Goal: Information Seeking & Learning: Learn about a topic

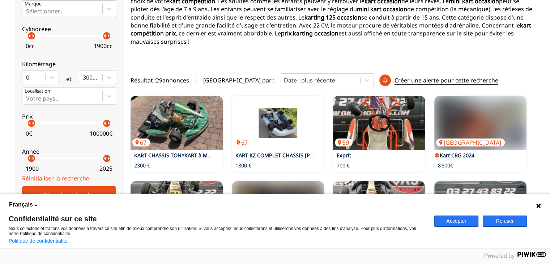
scroll to position [155, 0]
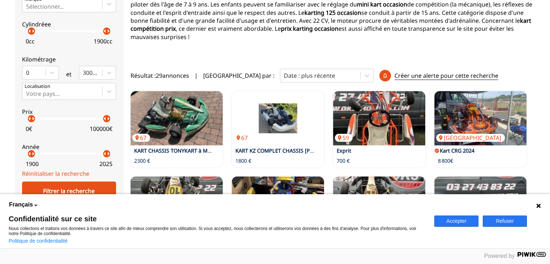
click at [451, 222] on button "Accepter" at bounding box center [457, 221] width 44 height 11
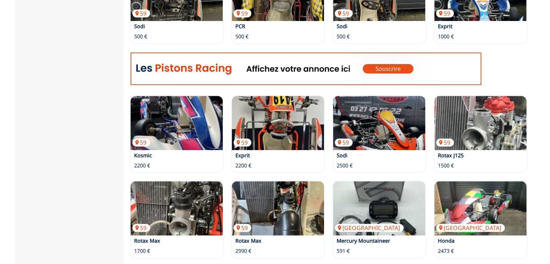
scroll to position [368, 0]
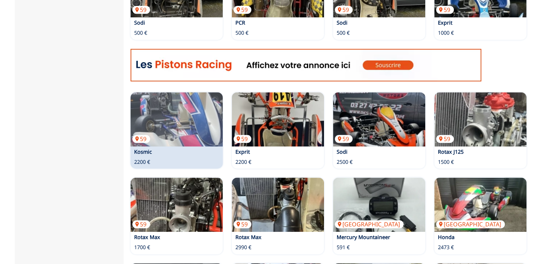
click at [169, 165] on div "59 Kosmic 2200 €" at bounding box center [177, 130] width 92 height 76
click at [137, 142] on p "59" at bounding box center [141, 139] width 18 height 8
click at [174, 157] on div "59 Kosmic 2200 €" at bounding box center [177, 130] width 92 height 76
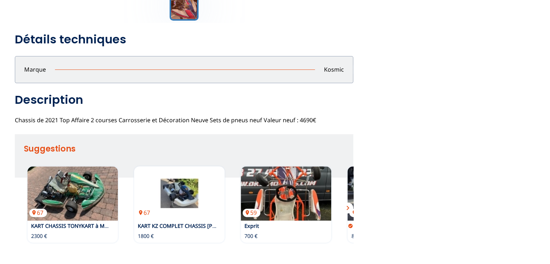
scroll to position [242, 0]
